Goal: Navigation & Orientation: Find specific page/section

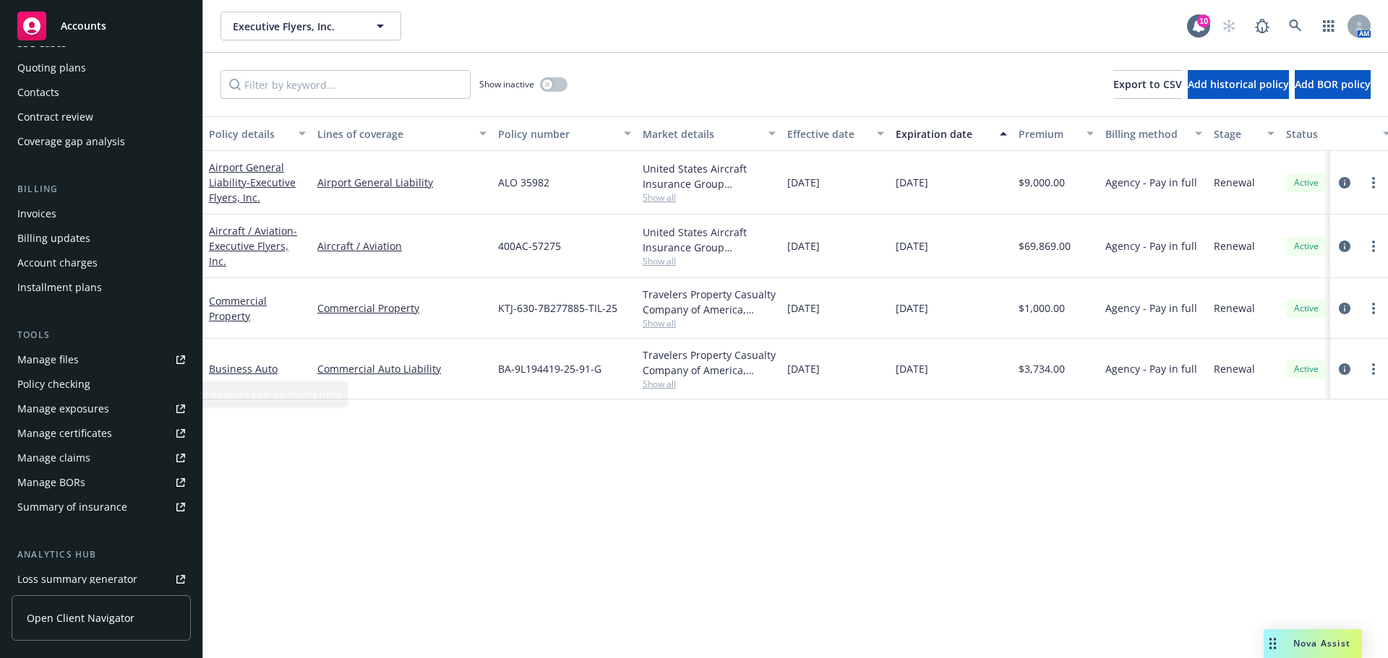
scroll to position [145, 0]
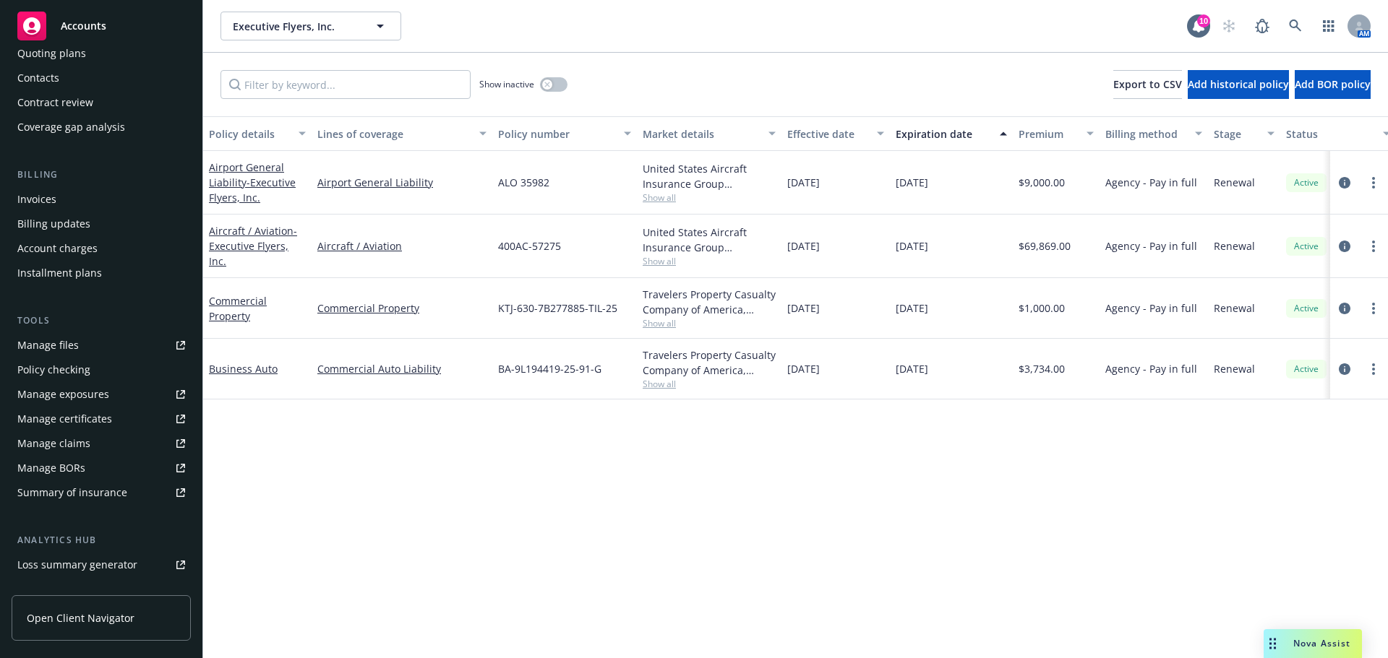
click at [114, 425] on link "Manage certificates" at bounding box center [101, 419] width 179 height 23
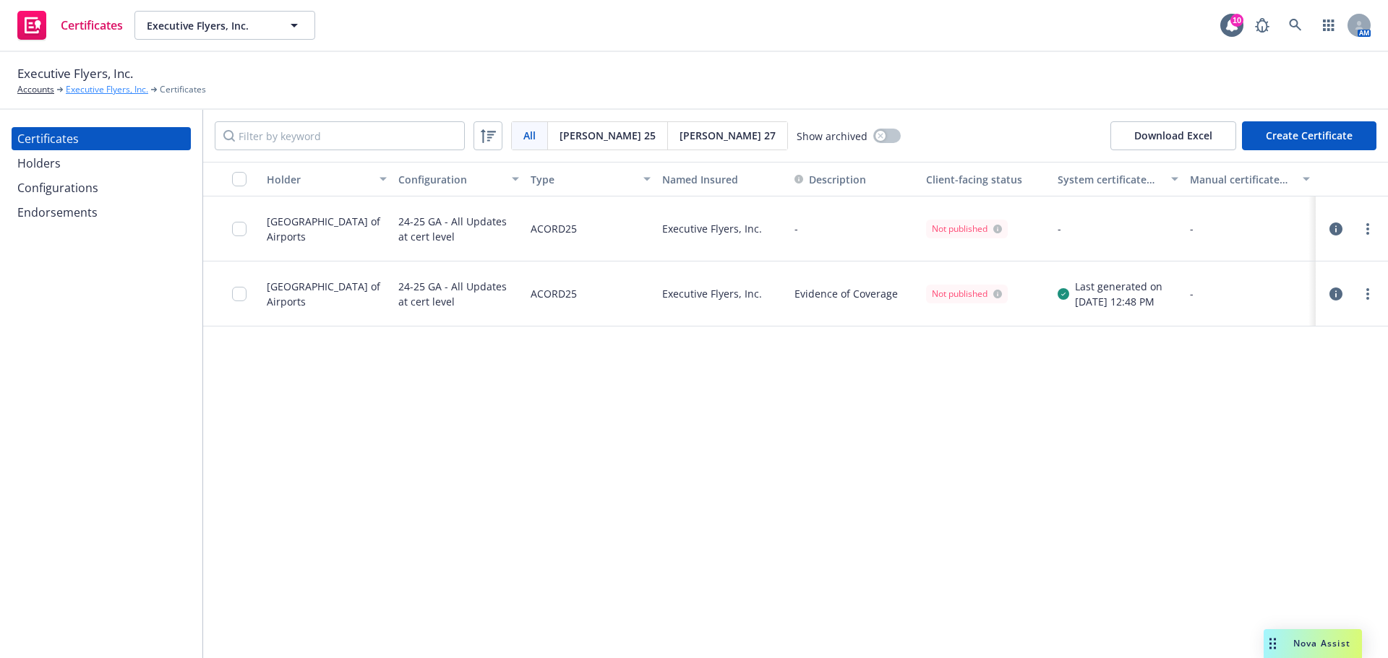
click at [93, 90] on link "Executive Flyers, Inc." at bounding box center [107, 89] width 82 height 13
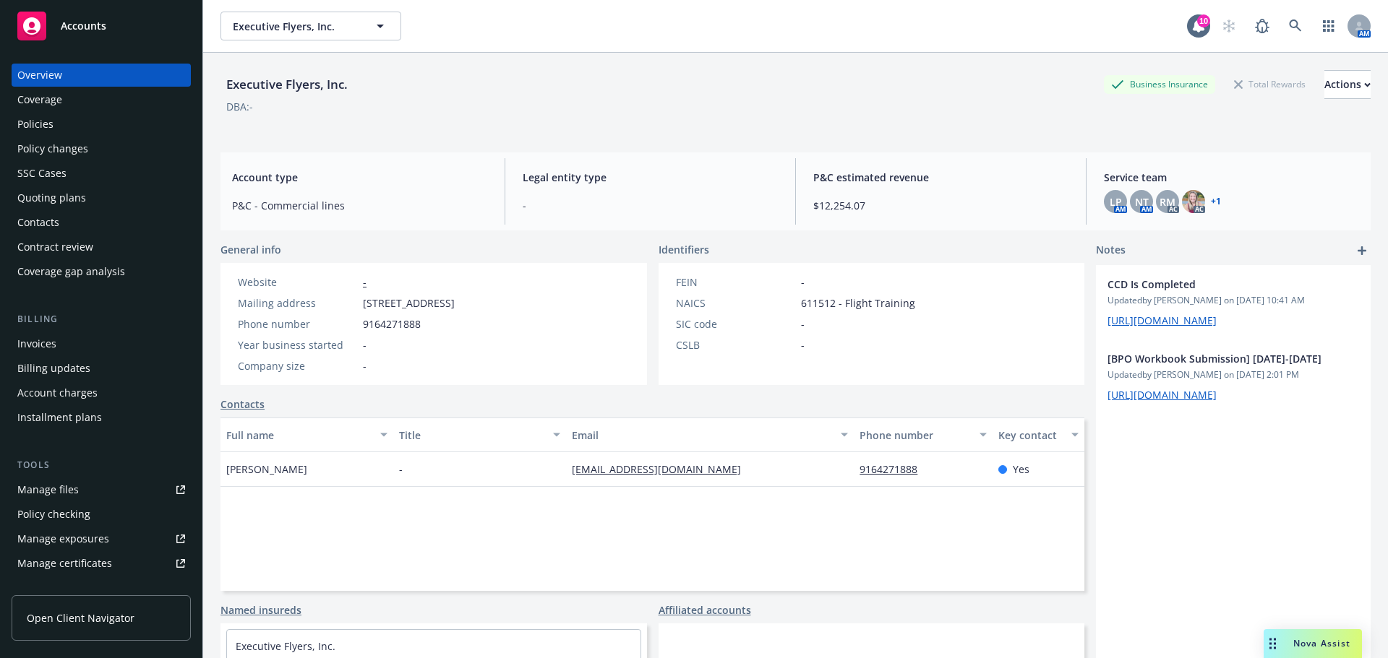
click at [56, 134] on div "Policies" at bounding box center [101, 124] width 168 height 23
